Goal: Task Accomplishment & Management: Manage account settings

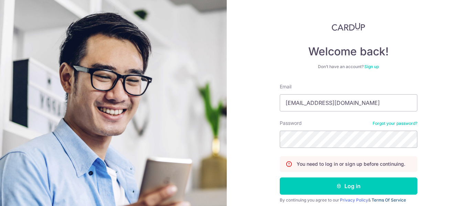
scroll to position [54, 0]
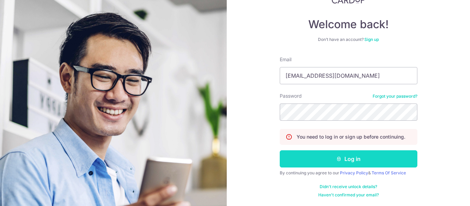
click at [347, 162] on button "Log in" at bounding box center [349, 158] width 138 height 17
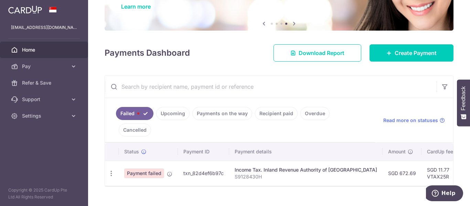
click at [203, 161] on td "txn_82d4ef6b97c" at bounding box center [203, 173] width 51 height 25
click at [112, 170] on icon "button" at bounding box center [111, 173] width 7 height 7
click at [119, 184] on link "Update payment" at bounding box center [141, 192] width 72 height 17
radio input "true"
type input "672.69"
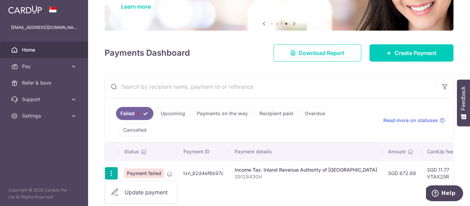
type input "S9128430H"
type input "VTAX25R"
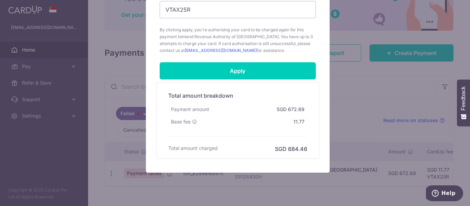
scroll to position [351, 0]
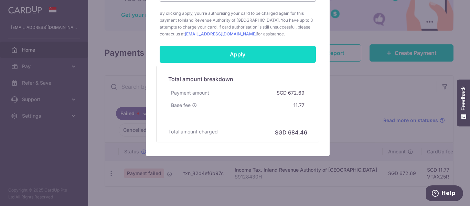
click at [250, 63] on input "Apply" at bounding box center [238, 54] width 156 height 17
